Goal: Communication & Community: Answer question/provide support

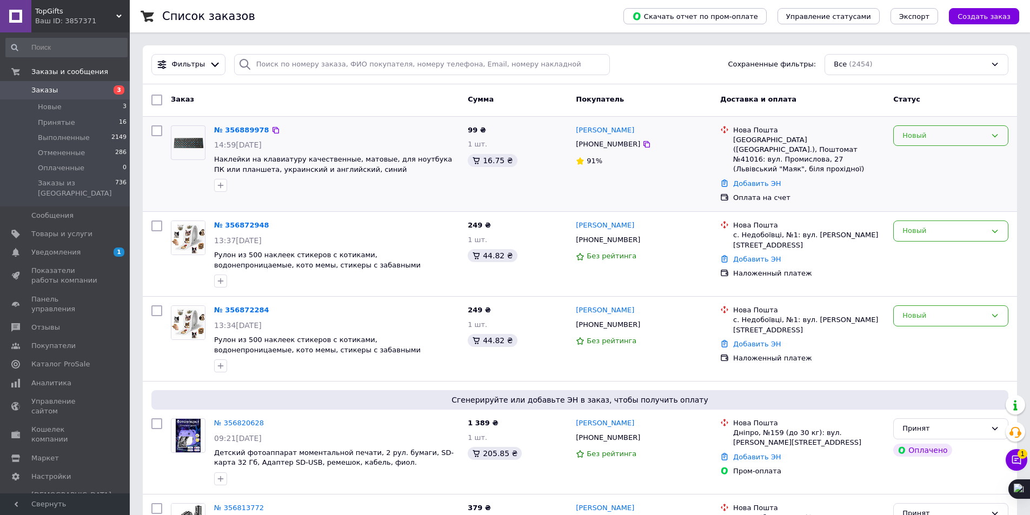
click at [934, 140] on div "Новый" at bounding box center [944, 135] width 84 height 11
click at [919, 150] on li "Принят" at bounding box center [950, 158] width 114 height 20
click at [1016, 458] on icon at bounding box center [1016, 460] width 9 height 9
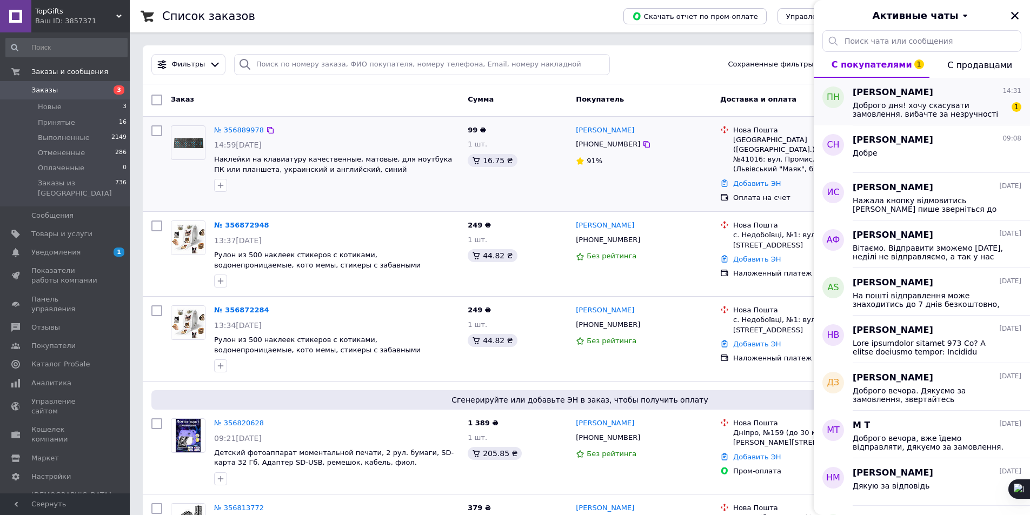
click at [915, 113] on span "Доброго дня! хочу скасувати замовлення. вибачте за незручності" at bounding box center [928, 109] width 153 height 17
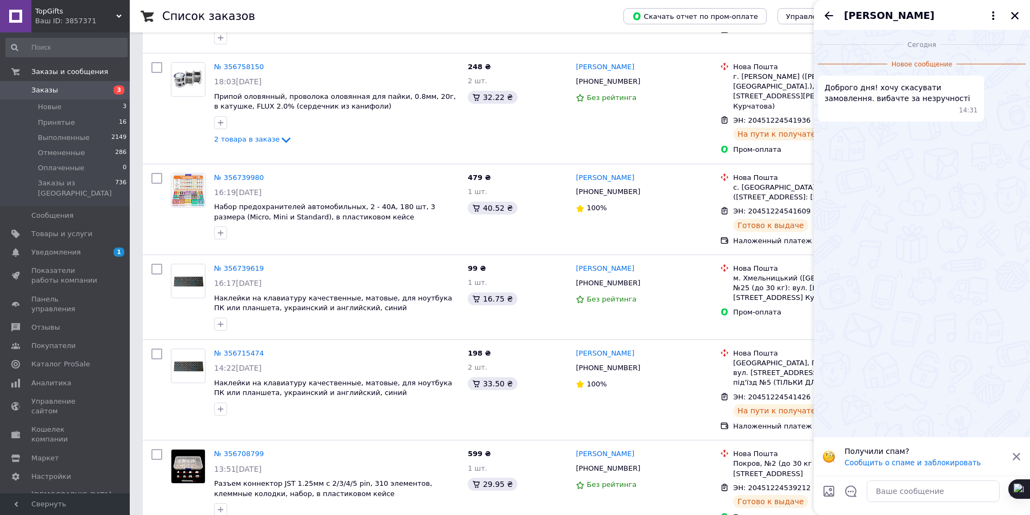
scroll to position [703, 0]
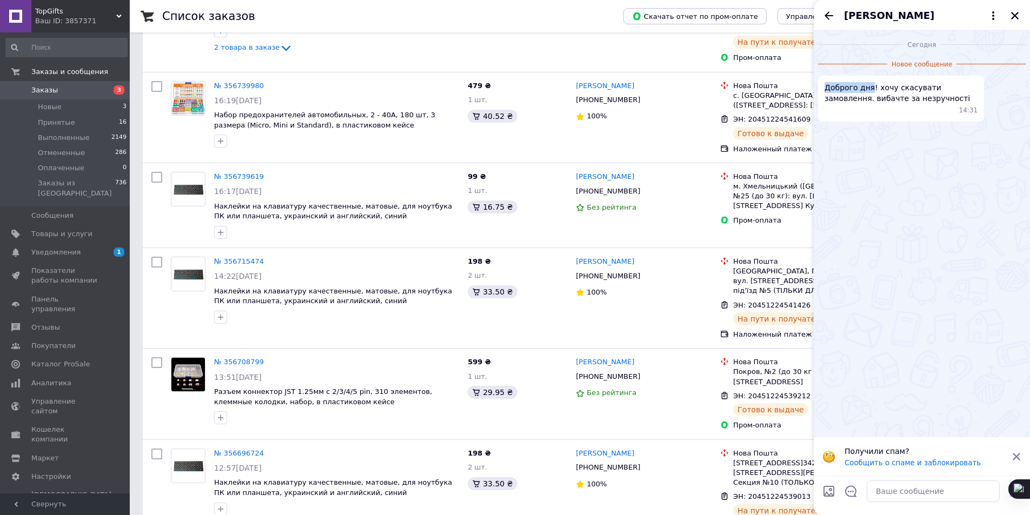
drag, startPoint x: 824, startPoint y: 89, endPoint x: 868, endPoint y: 86, distance: 43.9
click at [868, 86] on span "Доброго дня! хочу скасувати замовлення. вибачте за незручності" at bounding box center [900, 93] width 153 height 22
copy span "Доброго дня"
click at [894, 484] on textarea at bounding box center [932, 491] width 133 height 22
paste textarea "Доброго дня"
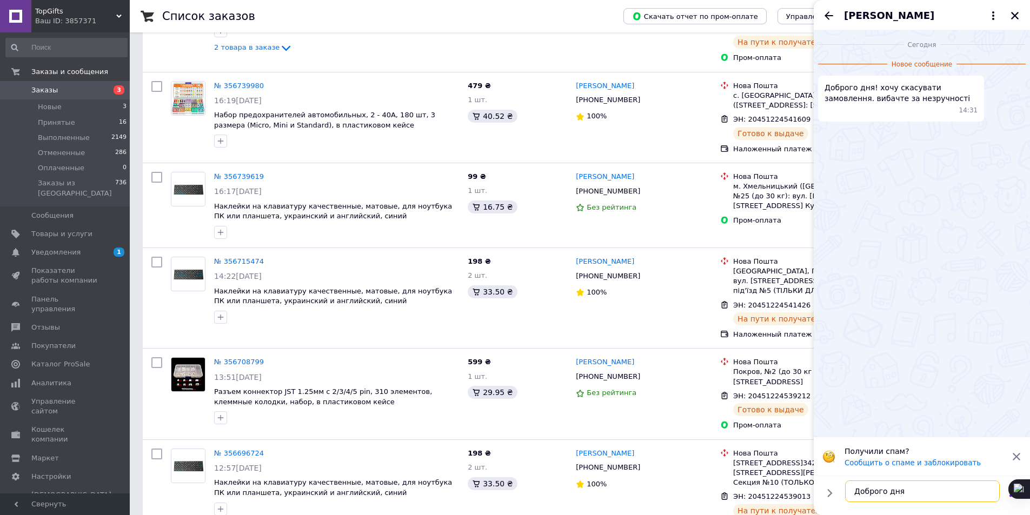
click at [916, 498] on textarea "Доброго дня" at bounding box center [922, 491] width 155 height 22
paste textarea "Ви можете це зробити в особистому кабінеті"
type textarea "Доброго дня. Ви можете це зробити в особистому кабінеті"
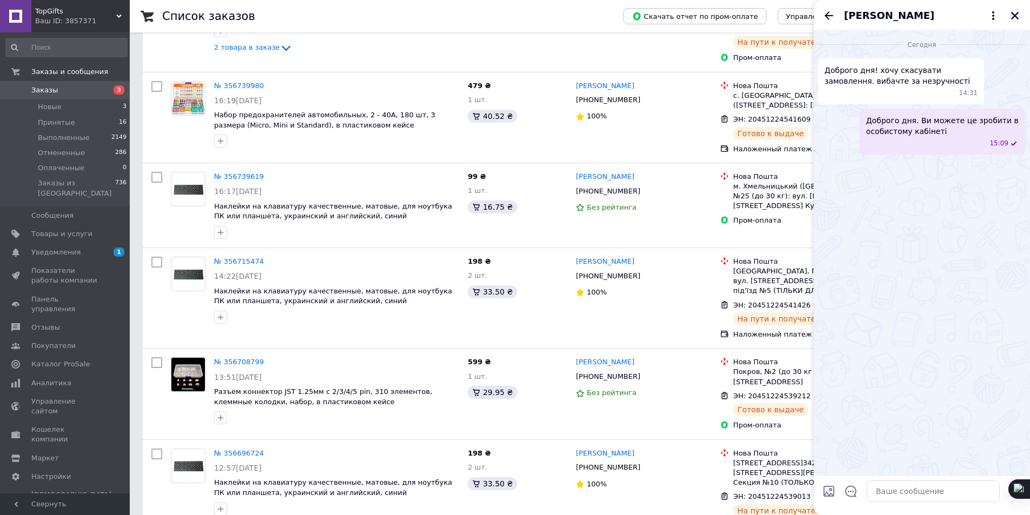
click at [1013, 12] on icon "Закрыть" at bounding box center [1015, 16] width 10 height 10
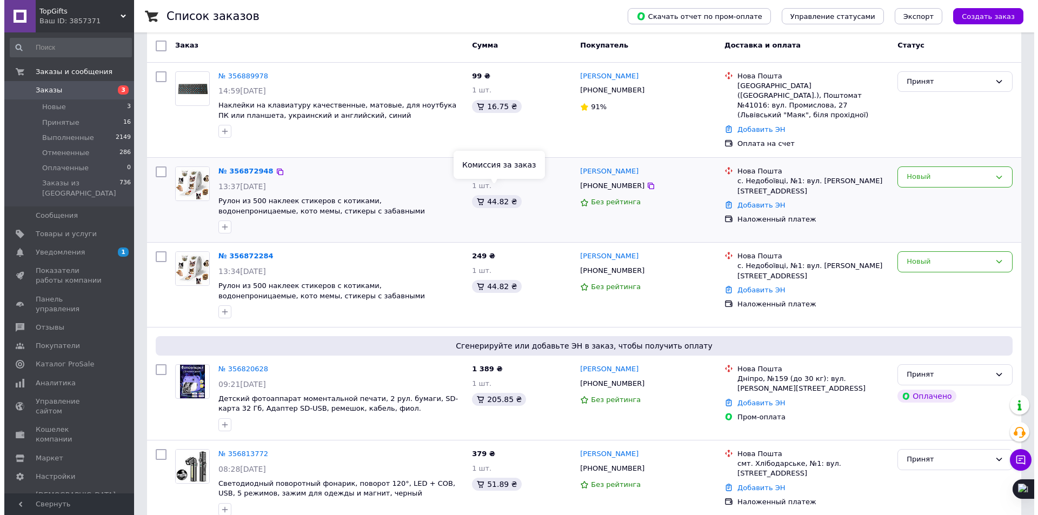
scroll to position [0, 0]
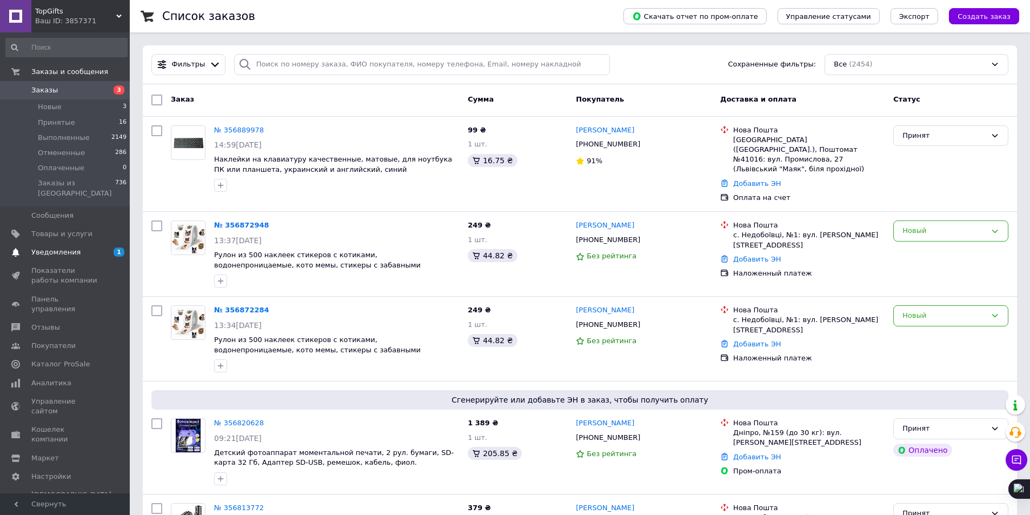
click at [84, 248] on span "Уведомления" at bounding box center [65, 253] width 69 height 10
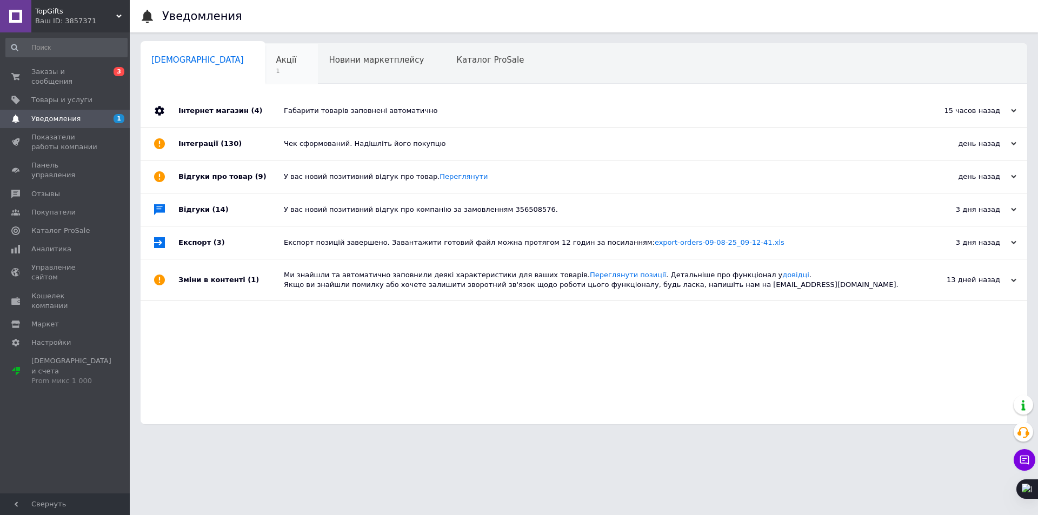
click at [265, 55] on div "Акції 1" at bounding box center [291, 64] width 53 height 41
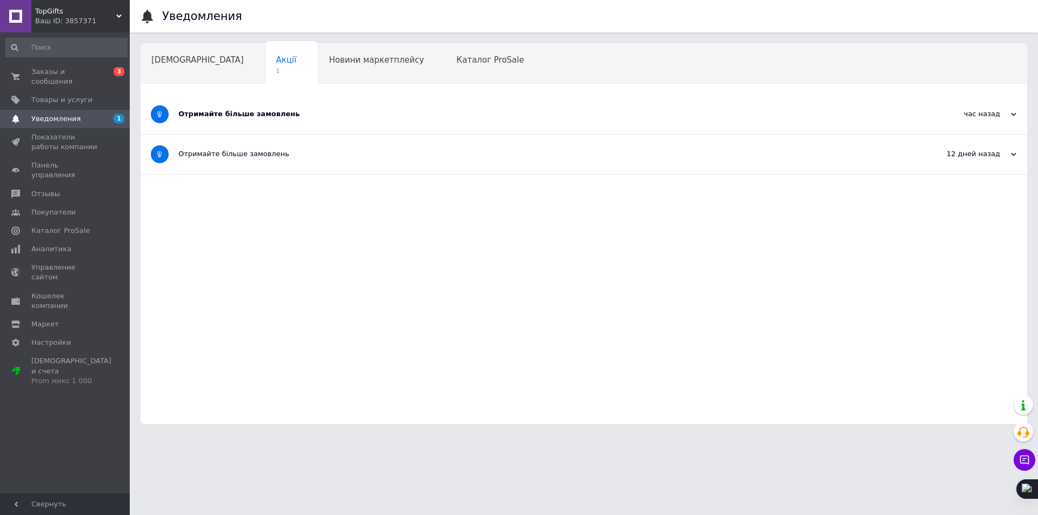
click at [230, 111] on div "Отримайте більше замовлень" at bounding box center [543, 114] width 730 height 10
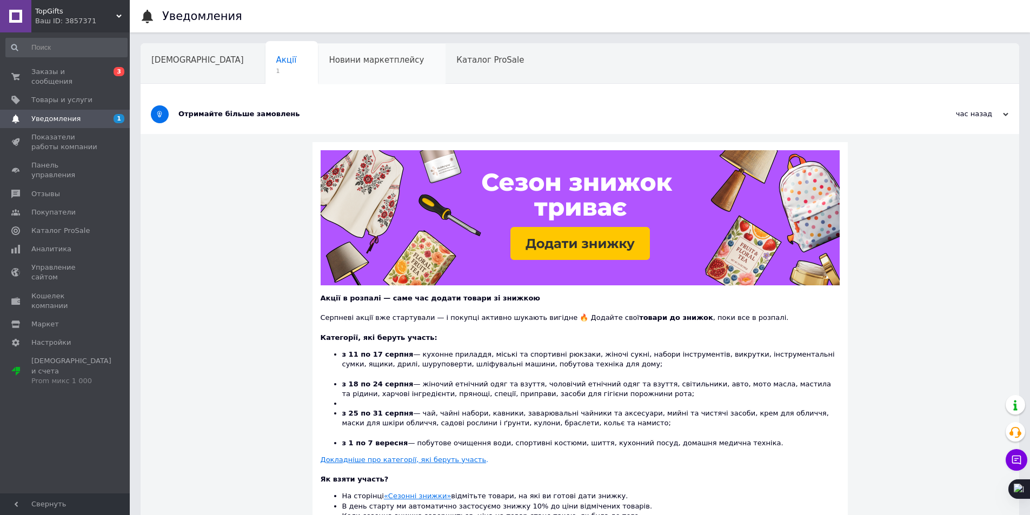
click at [318, 77] on div "Новини маркетплейсу" at bounding box center [382, 64] width 128 height 41
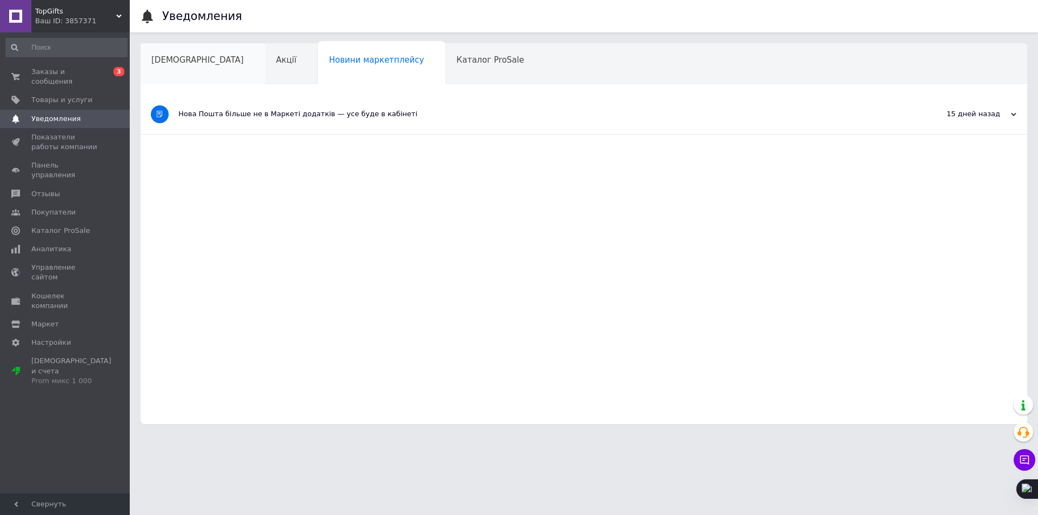
click at [160, 63] on span "Сповіщення" at bounding box center [197, 60] width 92 height 10
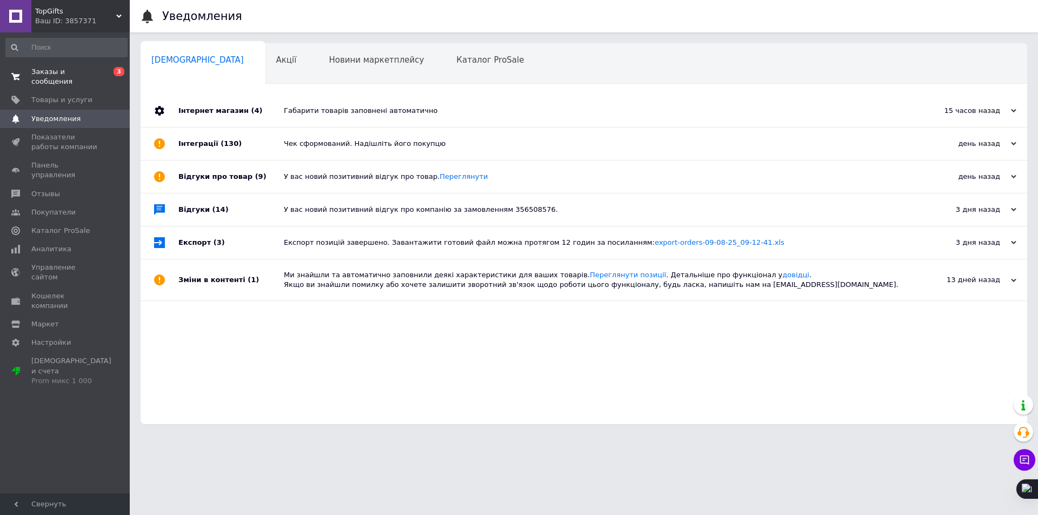
click at [89, 64] on link "Заказы и сообщения 0 3" at bounding box center [66, 77] width 133 height 28
